Goal: Find specific page/section: Find specific page/section

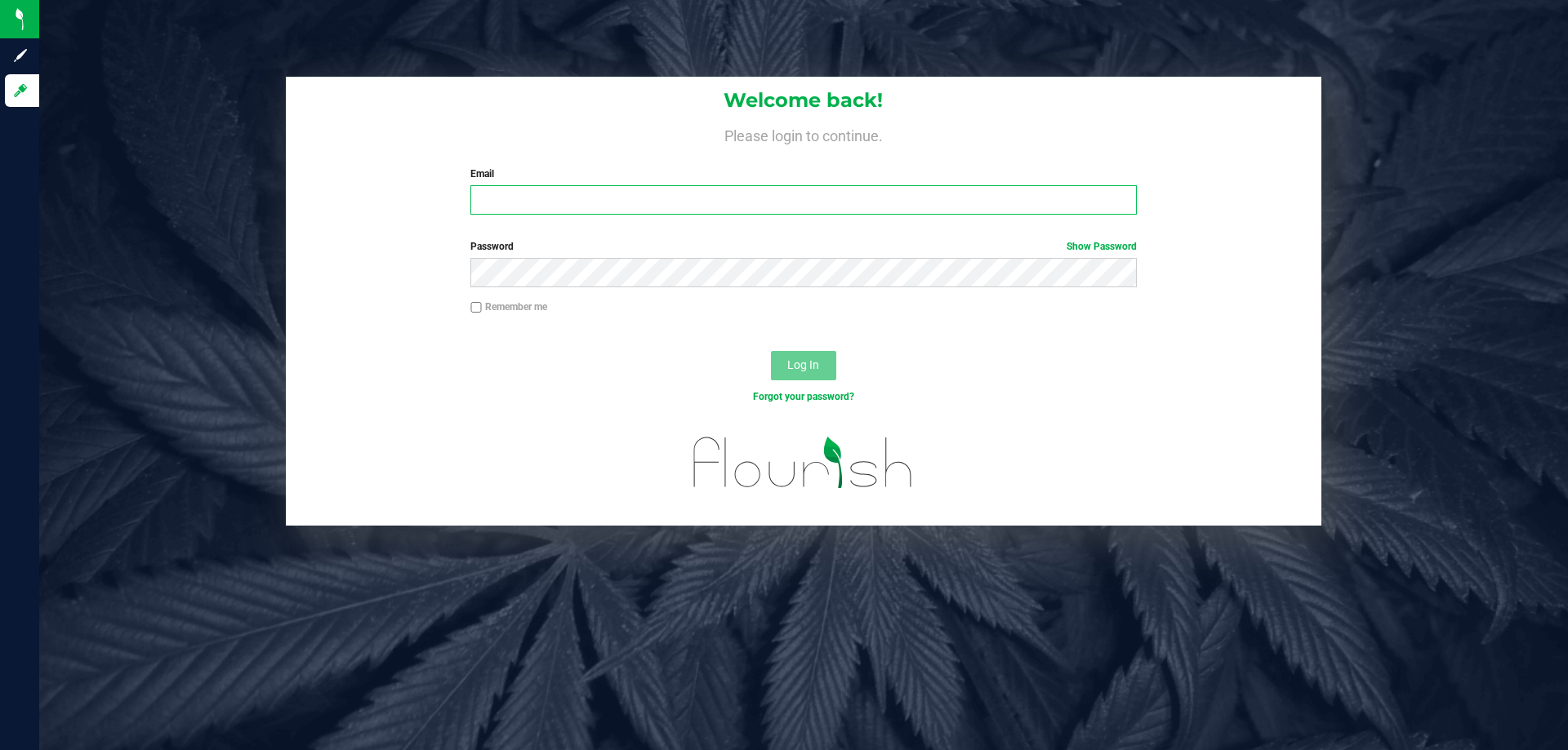
click at [517, 188] on input "Email" at bounding box center [804, 200] width 666 height 30
type input "[EMAIL_ADDRESS][DOMAIN_NAME]"
click at [771, 351] on button "Log In" at bounding box center [804, 366] width 65 height 30
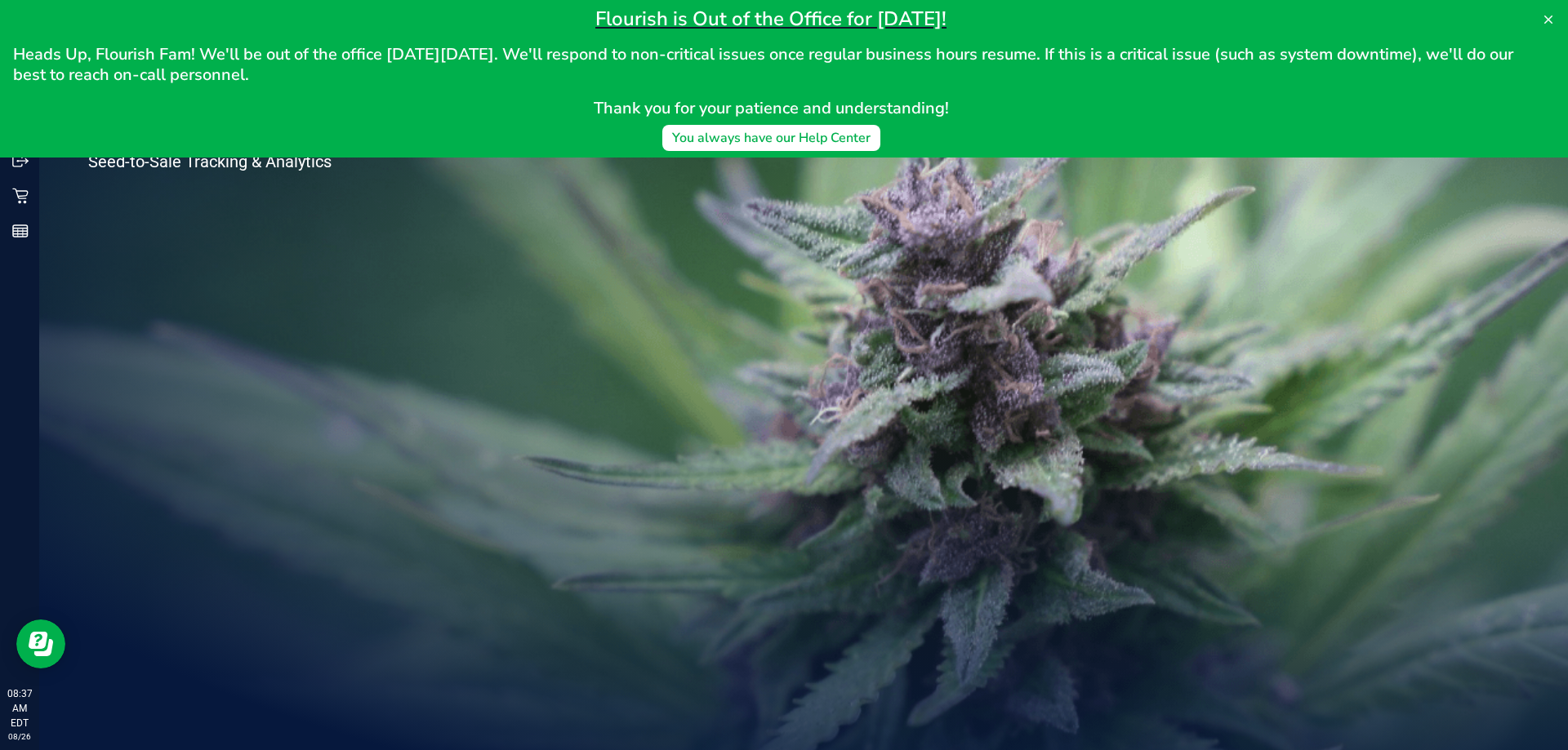
click at [177, 364] on div "Welcome to Flourish Software Seed-to-Sale Tracking & Analytics" at bounding box center [243, 394] width 408 height 711
click at [1543, 16] on icon at bounding box center [1548, 20] width 13 height 13
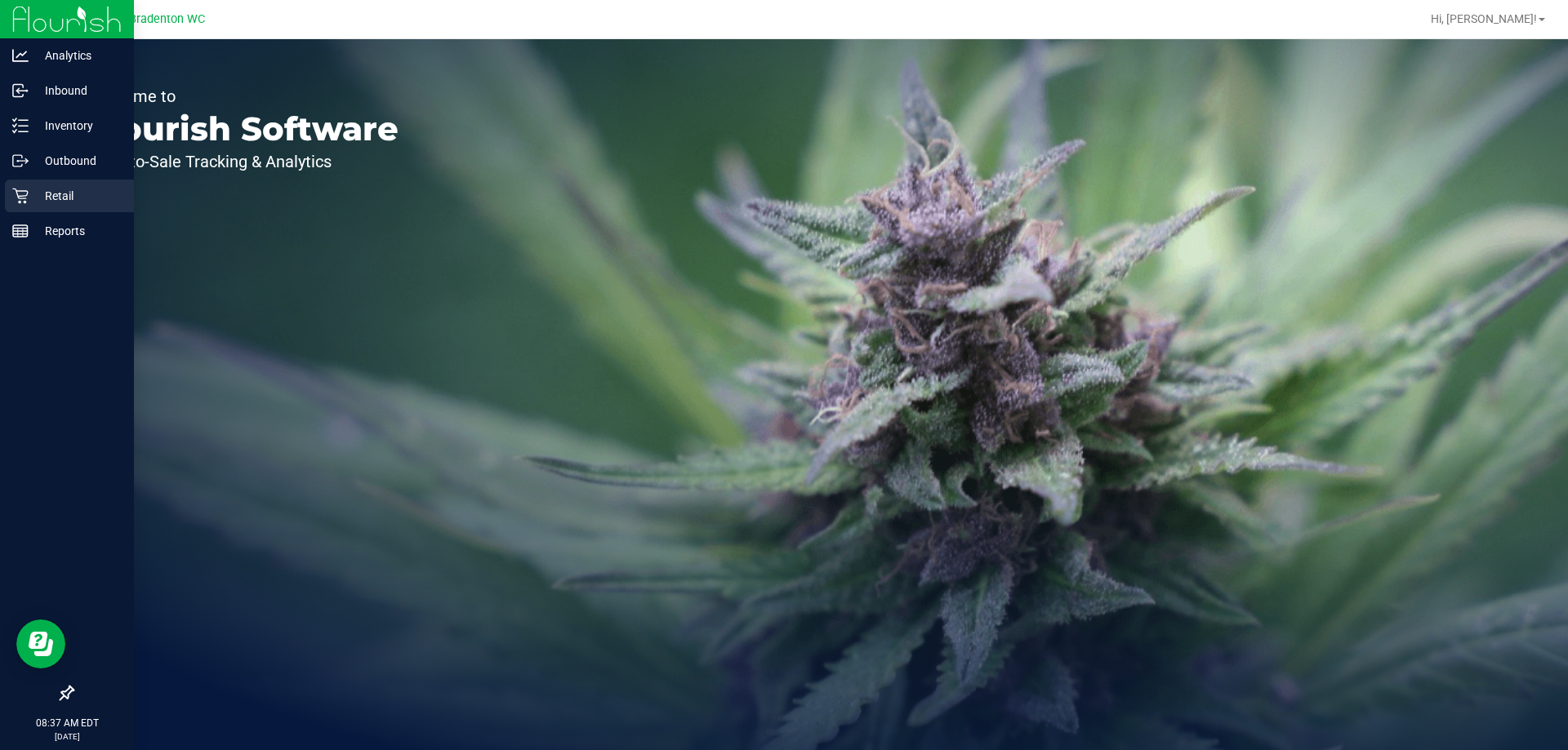
click at [41, 208] on div "Retail" at bounding box center [69, 196] width 129 height 33
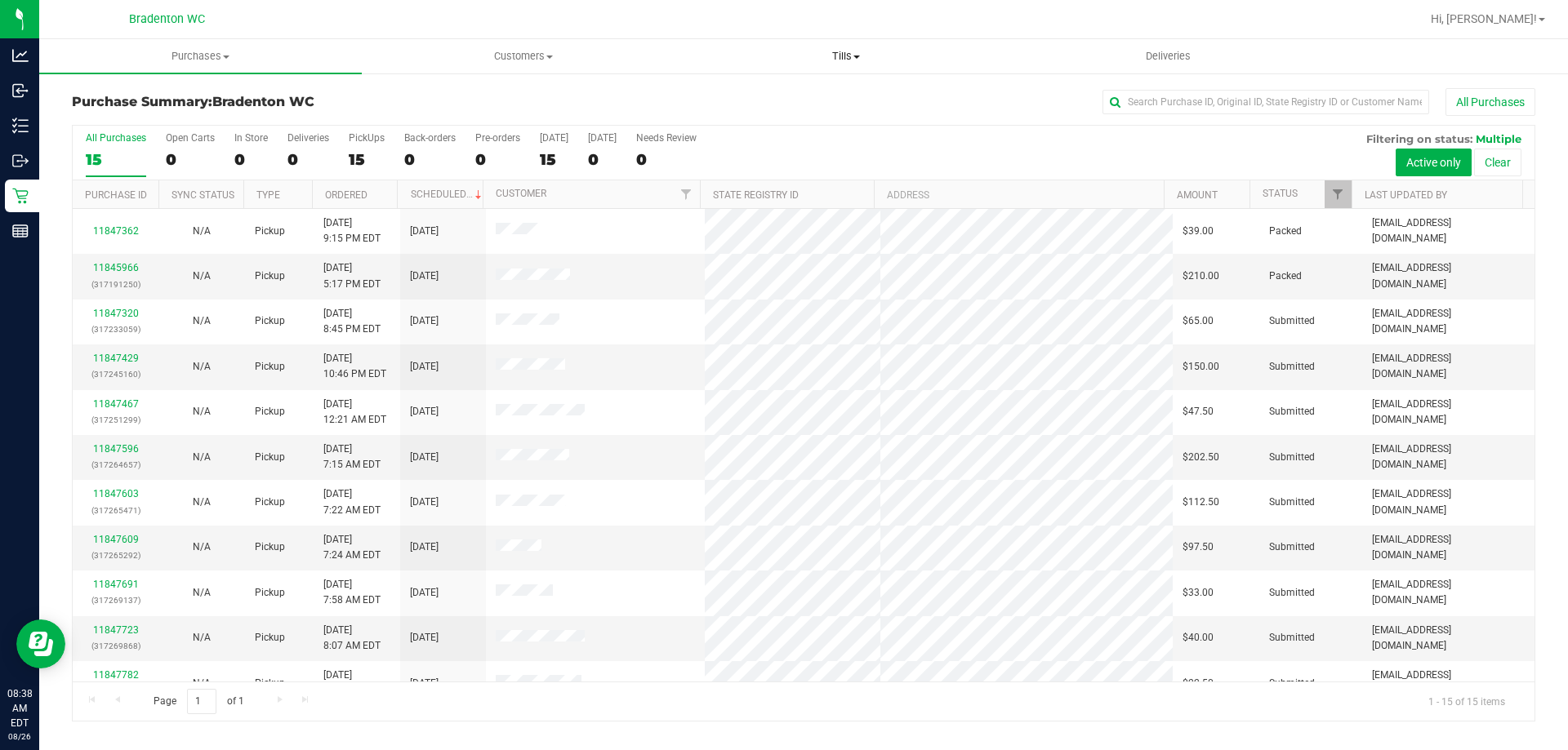
click at [853, 61] on span "Tills" at bounding box center [846, 57] width 321 height 15
click at [773, 94] on span "Manage tills" at bounding box center [739, 98] width 110 height 14
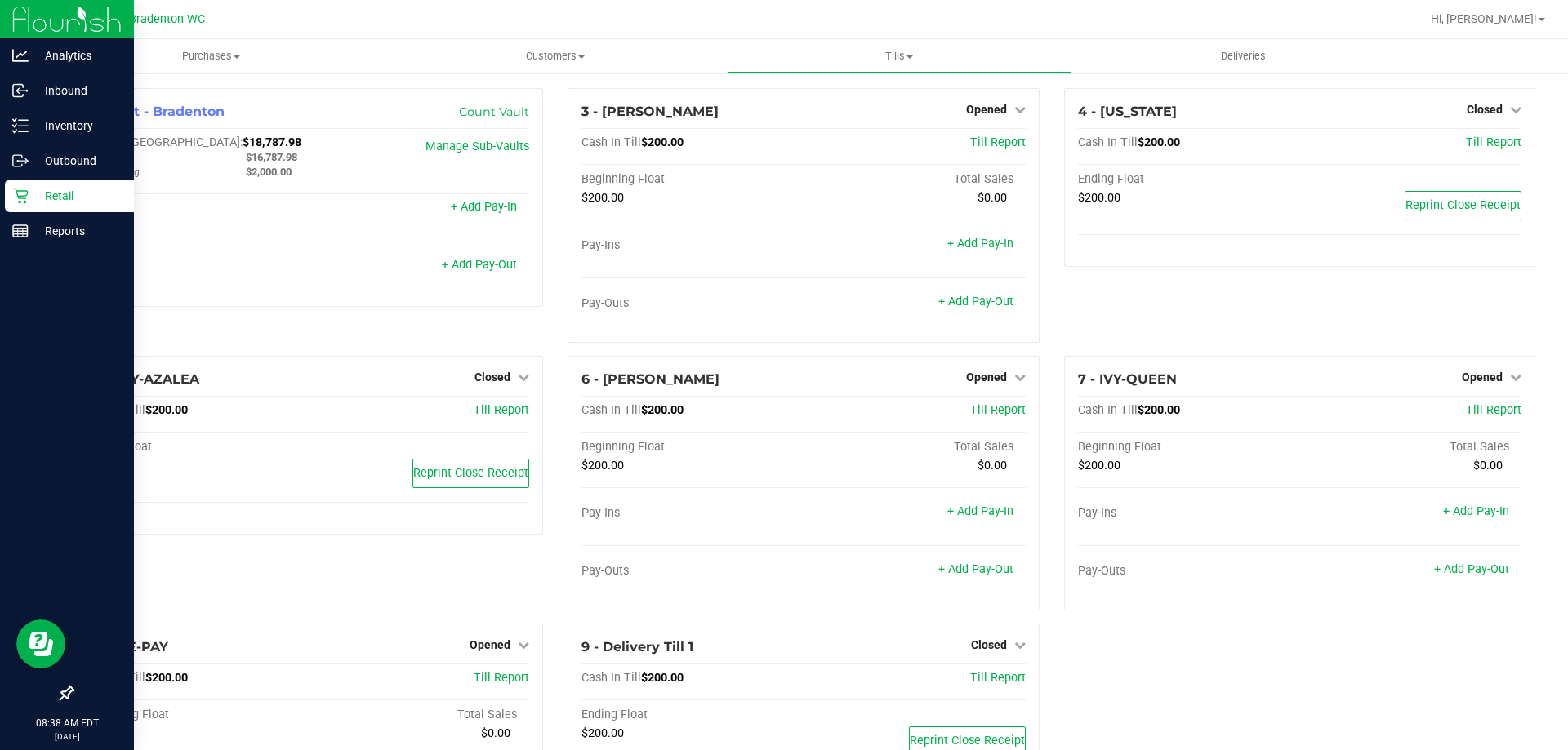
click at [69, 201] on p "Retail" at bounding box center [77, 196] width 98 height 20
